Goal: Task Accomplishment & Management: Complete application form

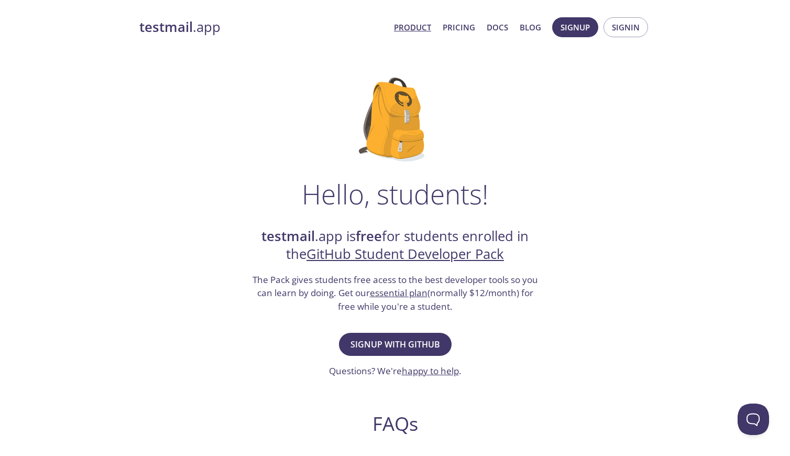
click at [423, 24] on link "Product" at bounding box center [412, 27] width 37 height 14
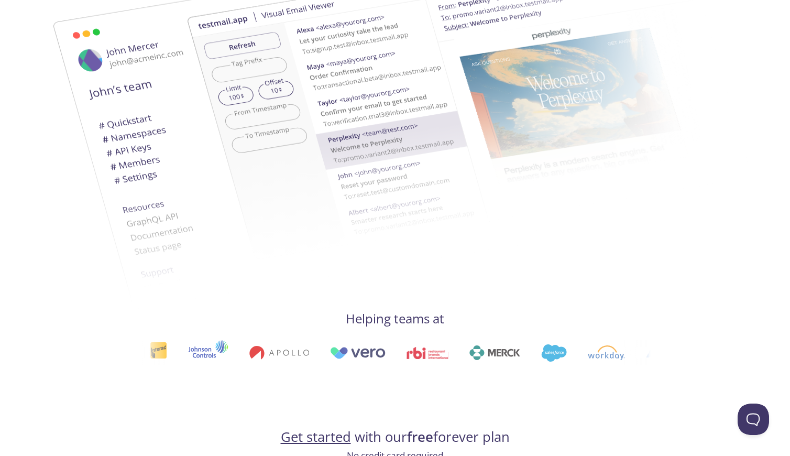
scroll to position [441, 0]
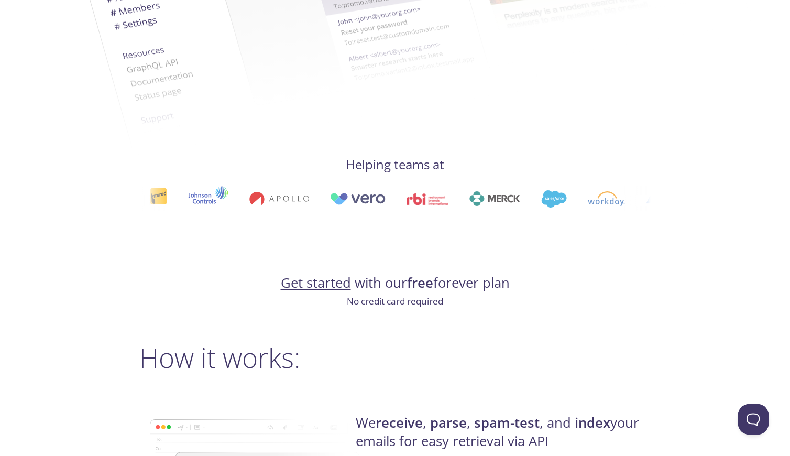
click at [324, 273] on link "Get started" at bounding box center [316, 282] width 70 height 18
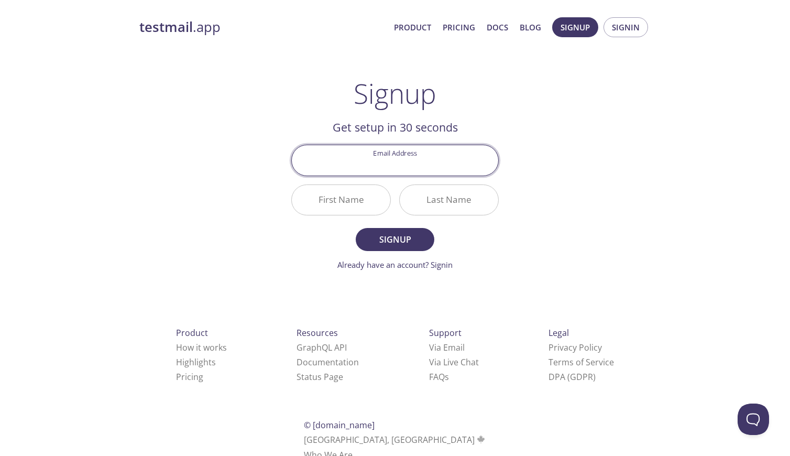
type input "wmelendez215@gmail.com"
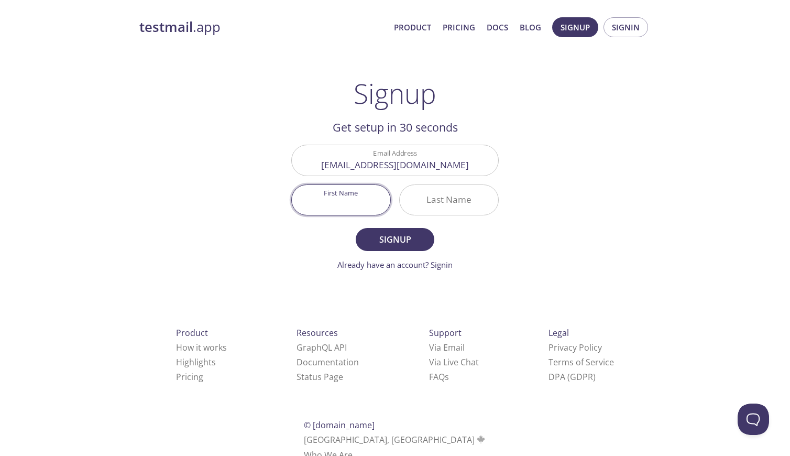
click at [374, 203] on input "First Name" at bounding box center [341, 200] width 98 height 30
type input "William"
type input "Melendez"
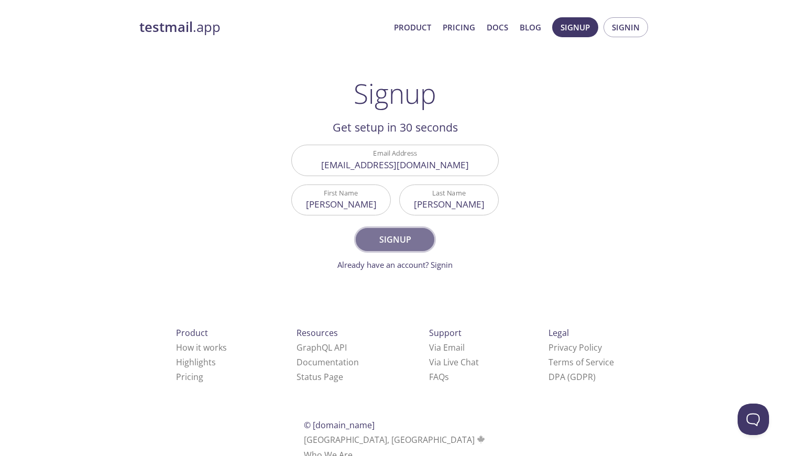
click at [402, 238] on span "Signup" at bounding box center [395, 239] width 56 height 15
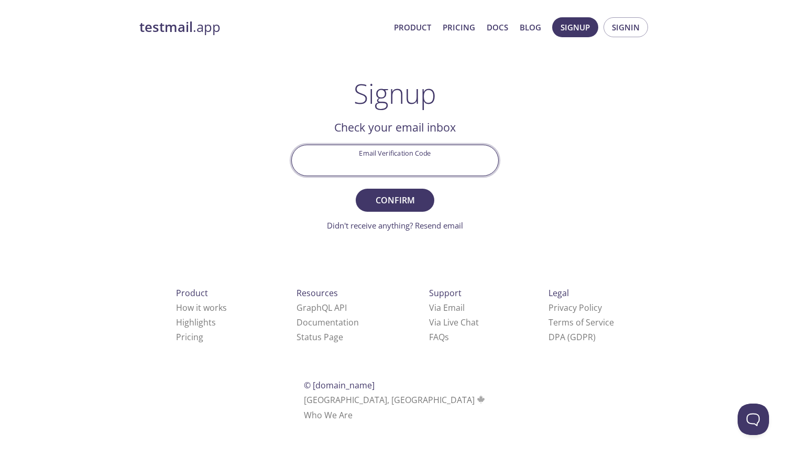
click at [426, 165] on input "Email Verification Code" at bounding box center [395, 160] width 206 height 30
paste input "9TYENT3"
type input "9TYENT3"
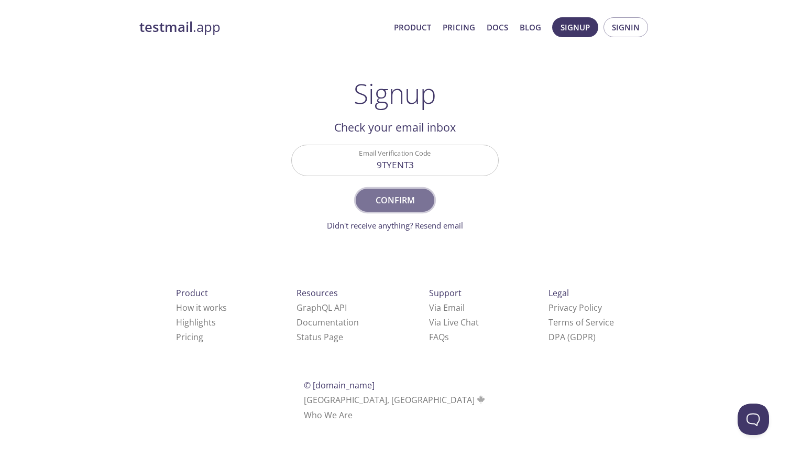
click at [412, 192] on button "Confirm" at bounding box center [395, 199] width 79 height 23
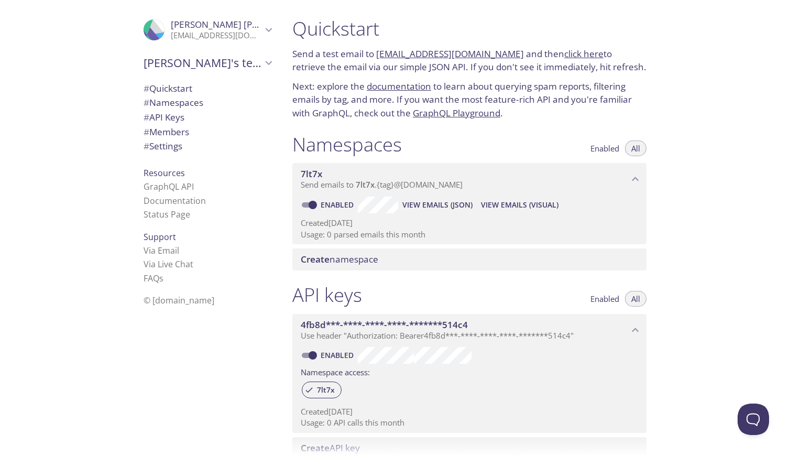
click at [272, 23] on icon "William Melendez" at bounding box center [269, 30] width 14 height 14
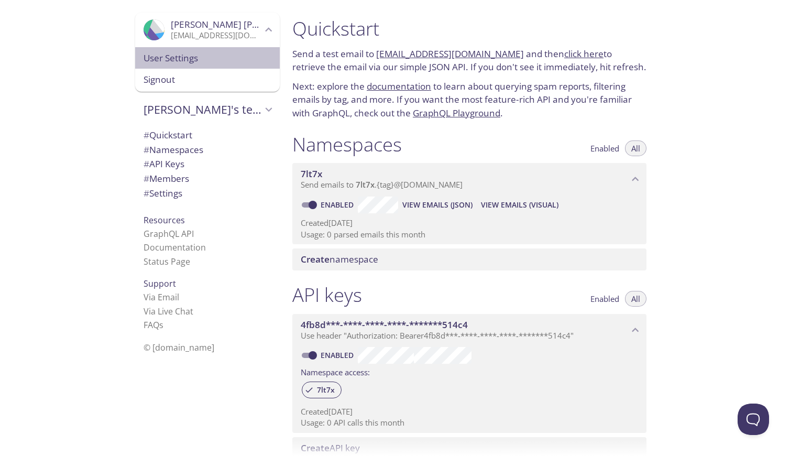
click at [236, 52] on span "User Settings" at bounding box center [207, 58] width 128 height 14
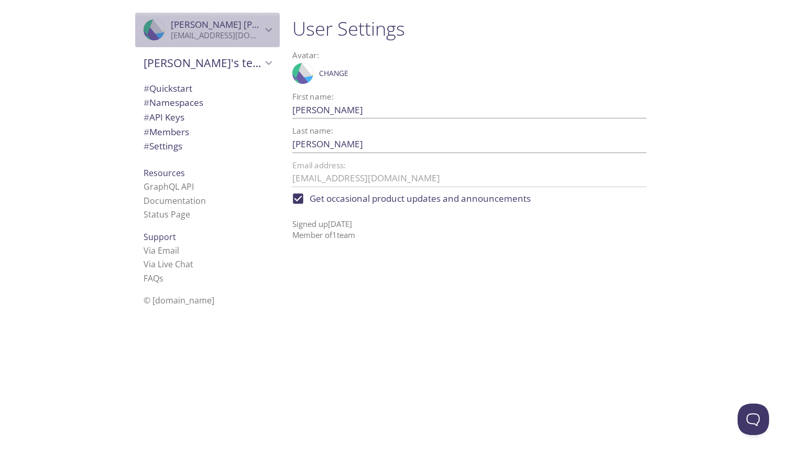
click at [244, 39] on p "wmelendez215@gmail.com" at bounding box center [216, 35] width 91 height 10
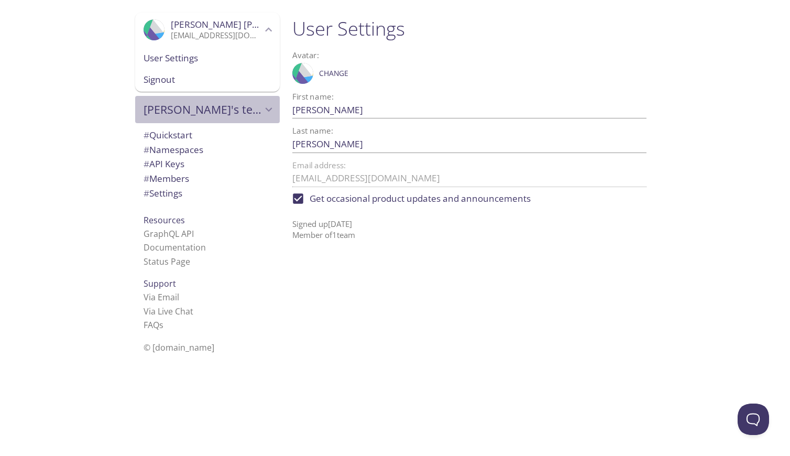
click at [235, 103] on span "William's team" at bounding box center [202, 109] width 118 height 15
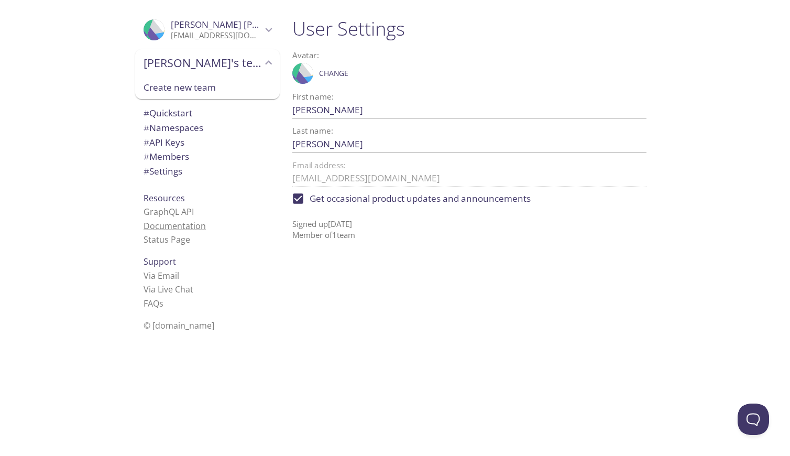
click at [198, 222] on link "Documentation" at bounding box center [174, 226] width 62 height 12
click at [379, 107] on input "William" at bounding box center [452, 109] width 320 height 17
click at [96, 96] on div ".cls-1 { fill: #6d5ca8; } .cls-2 { fill: #3fc191; } .cls-3 { fill: #3b4752; } .…" at bounding box center [142, 228] width 284 height 456
click at [183, 108] on span "# Quickstart" at bounding box center [167, 113] width 49 height 12
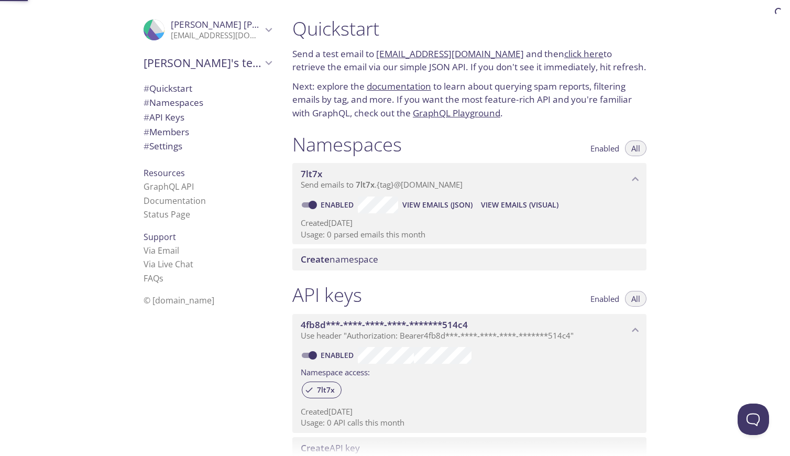
scroll to position [17, 0]
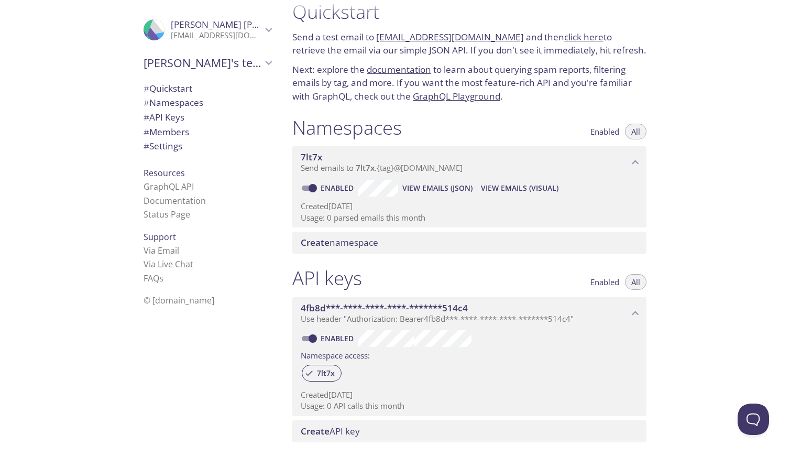
click at [186, 139] on span "# Settings" at bounding box center [207, 146] width 128 height 14
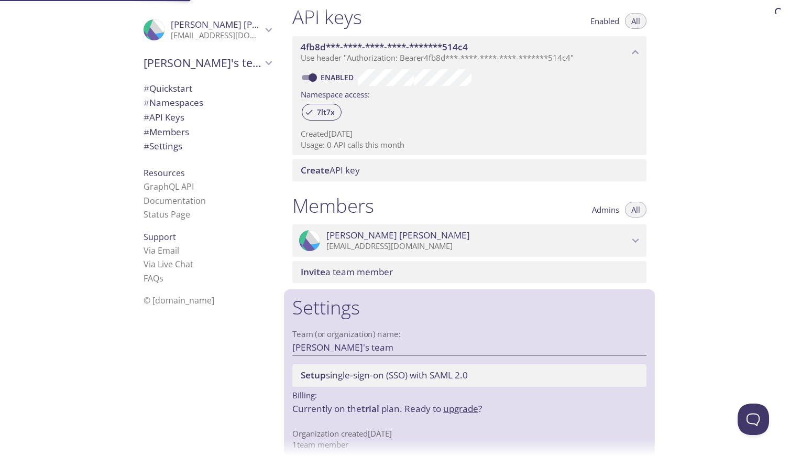
scroll to position [280, 0]
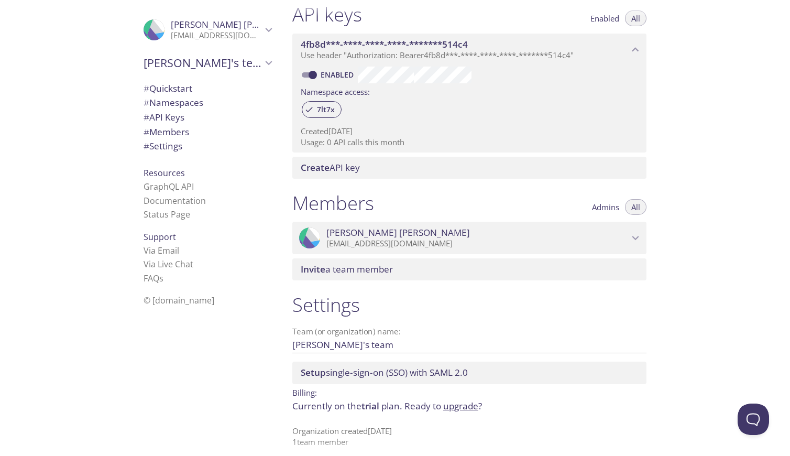
click at [185, 128] on span "# Members" at bounding box center [166, 132] width 46 height 12
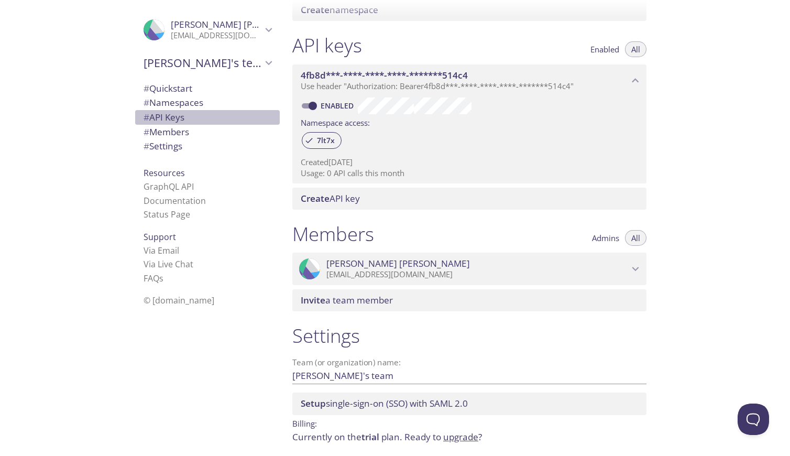
click at [184, 118] on span "# API Keys" at bounding box center [163, 117] width 41 height 12
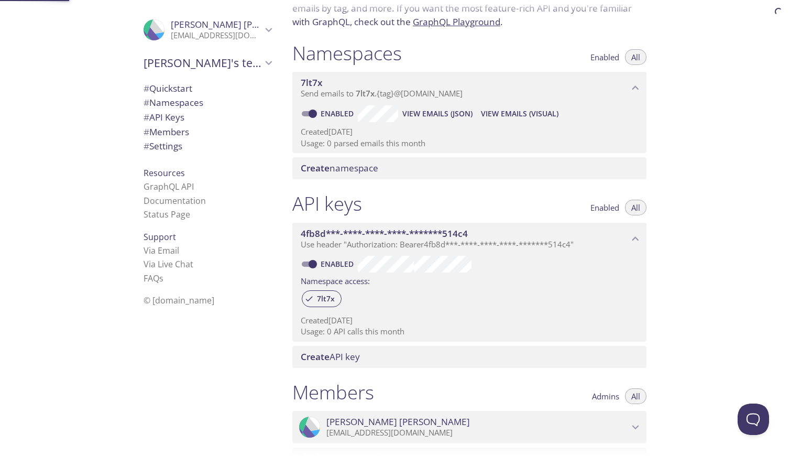
scroll to position [63, 0]
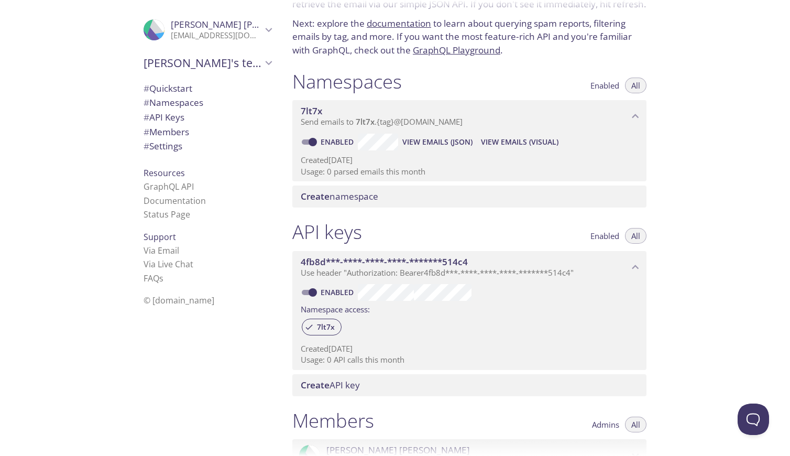
click at [142, 28] on div ".cls-1 { fill: #6d5ca8; } .cls-2 { fill: #3fc191; } .cls-3 { fill: #3b4752; } .…" at bounding box center [207, 30] width 145 height 35
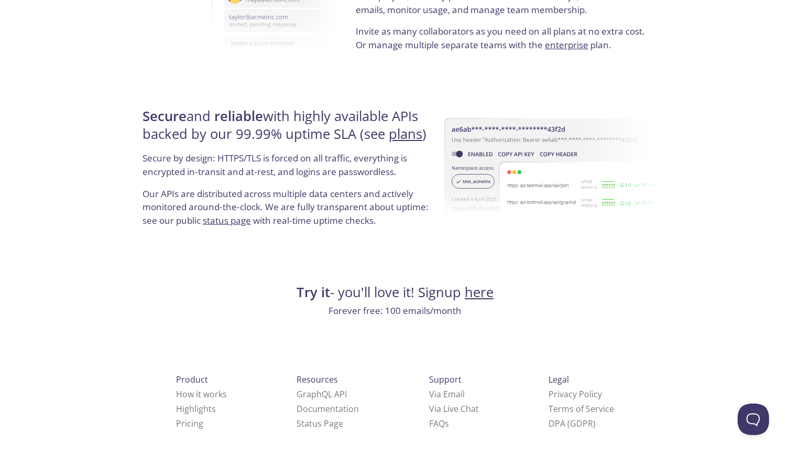
scroll to position [1933, 0]
click at [184, 390] on link "How it works" at bounding box center [201, 396] width 51 height 12
